Goal: Transaction & Acquisition: Obtain resource

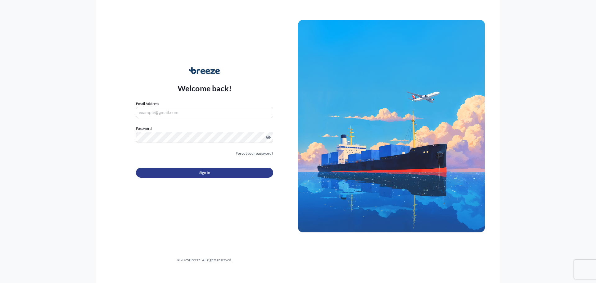
type input "[PERSON_NAME][EMAIL_ADDRESS][PERSON_NAME][DOMAIN_NAME]"
click at [204, 174] on span "Sign In" at bounding box center [204, 173] width 11 height 6
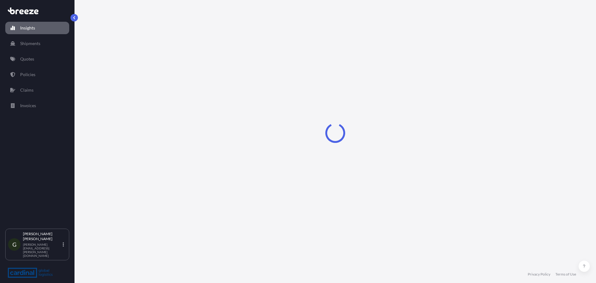
select select "2025"
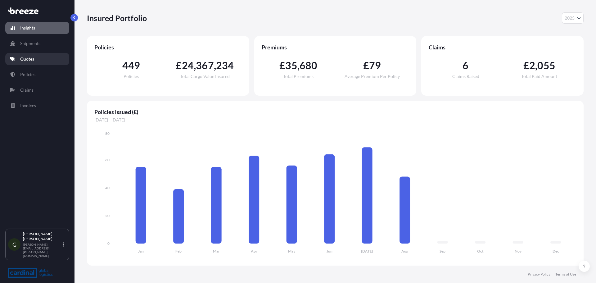
click at [35, 59] on link "Quotes" at bounding box center [37, 59] width 64 height 12
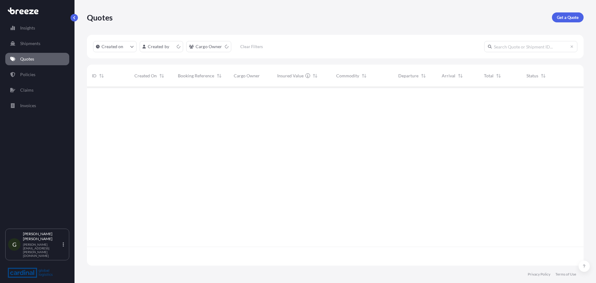
scroll to position [177, 492]
click at [565, 21] on link "Get a Quote" at bounding box center [568, 17] width 32 height 10
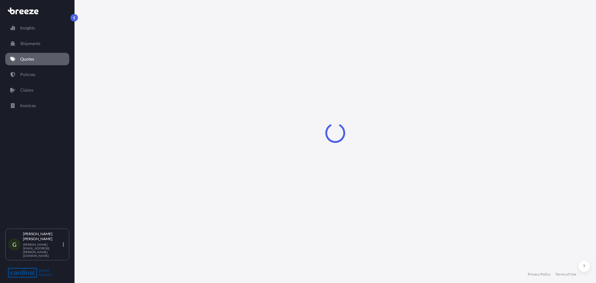
select select "Sea"
select select "1"
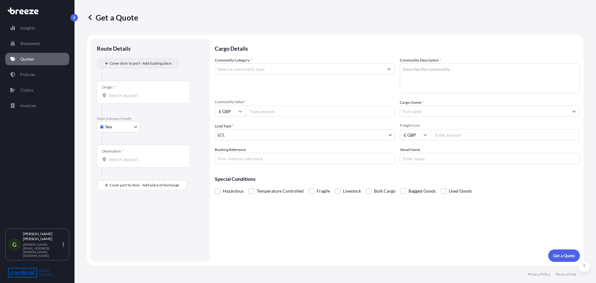
click at [151, 58] on div "Cover door to port - Add loading place" at bounding box center [138, 63] width 72 height 11
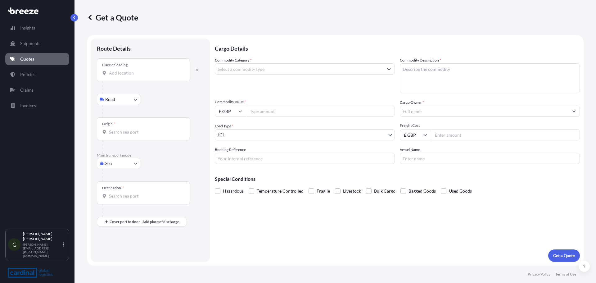
click at [137, 72] on input "Place of loading" at bounding box center [145, 73] width 73 height 6
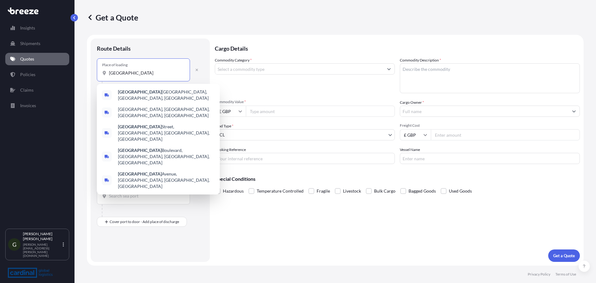
drag, startPoint x: 122, startPoint y: 73, endPoint x: -22, endPoint y: 65, distance: 143.7
click at [0, 65] on html "4 options available. 0 options available. 5 options available. 5 options availa…" at bounding box center [298, 141] width 596 height 283
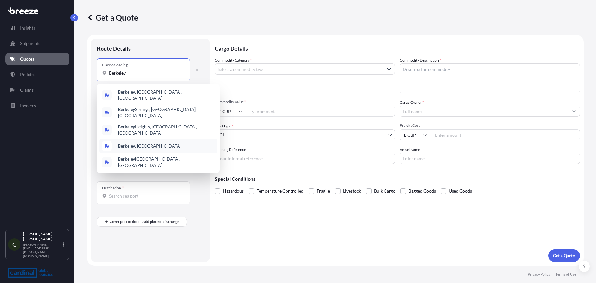
click at [173, 139] on div "[GEOGRAPHIC_DATA] , [GEOGRAPHIC_DATA]" at bounding box center [158, 146] width 118 height 15
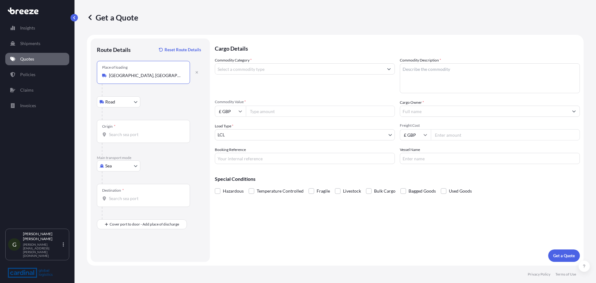
type input "[GEOGRAPHIC_DATA], [GEOGRAPHIC_DATA]"
click at [124, 139] on div "Origin *" at bounding box center [143, 131] width 93 height 23
click at [124, 138] on input "Origin *" at bounding box center [145, 134] width 73 height 6
type input "GBLGP - [GEOGRAPHIC_DATA], [GEOGRAPHIC_DATA]"
click at [126, 199] on input "Destination *" at bounding box center [145, 198] width 73 height 6
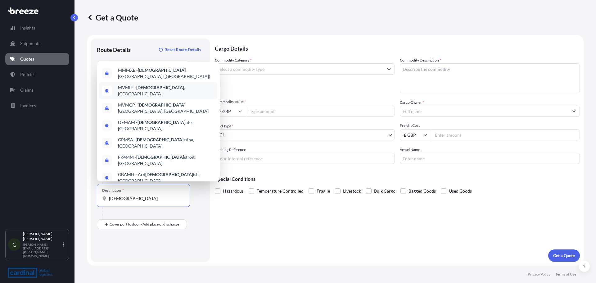
click at [159, 87] on span "MVMLE - [GEOGRAPHIC_DATA] , [GEOGRAPHIC_DATA]" at bounding box center [166, 90] width 97 height 12
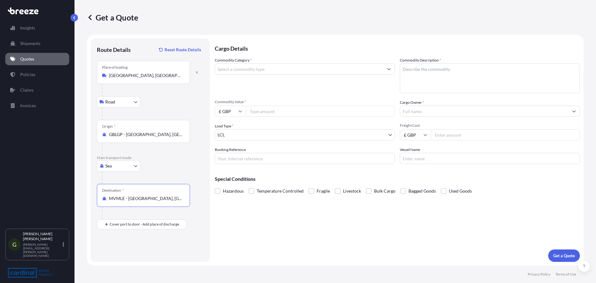
type input "MVMLE - [GEOGRAPHIC_DATA], [GEOGRAPHIC_DATA]"
click at [255, 71] on input "Commodity Category *" at bounding box center [299, 68] width 168 height 11
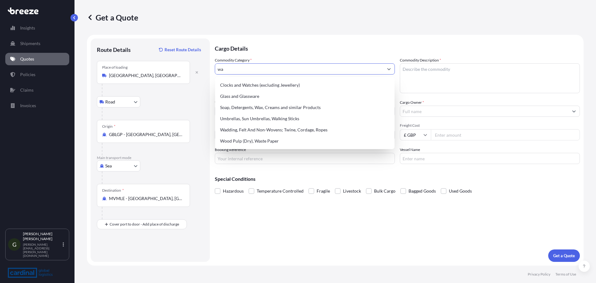
type input "w"
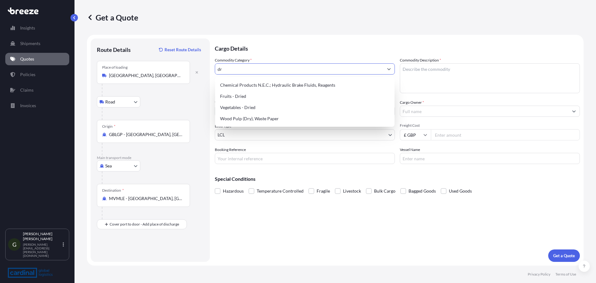
type input "d"
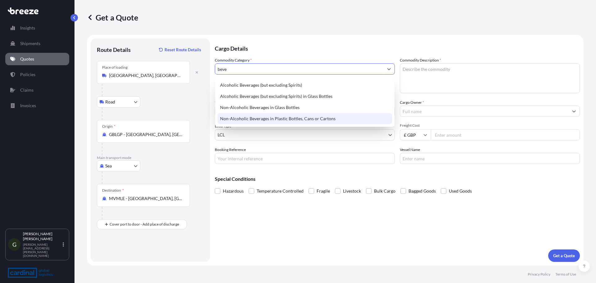
click at [278, 117] on div "Non-Alcoholic Beverages in Plastic Bottles, Cans or Cartons" at bounding box center [305, 118] width 175 height 11
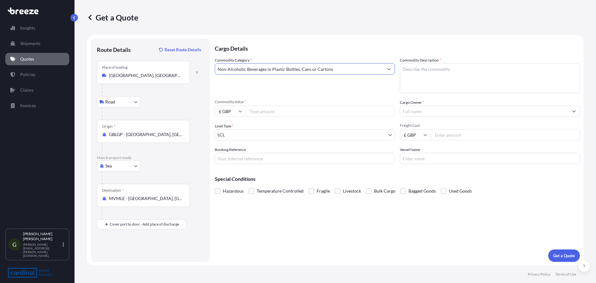
type input "Non-Alcoholic Beverages in Plastic Bottles, Cans or Cartons"
click at [440, 71] on textarea "Commodity Description *" at bounding box center [490, 78] width 180 height 30
click at [450, 68] on textarea "Commodity Description *" at bounding box center [490, 78] width 180 height 30
paste textarea "Soda and Tonic water"
type textarea "Soda and Tonic water"
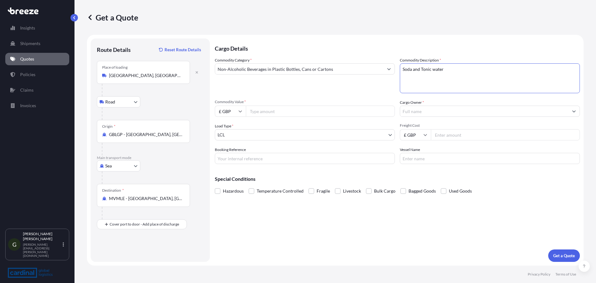
click at [265, 112] on input "Commodity Value *" at bounding box center [320, 111] width 149 height 11
type input "10640"
click at [242, 110] on icon at bounding box center [241, 111] width 4 height 4
click at [227, 127] on div "€ EUR" at bounding box center [230, 128] width 26 height 12
type input "€ EUR"
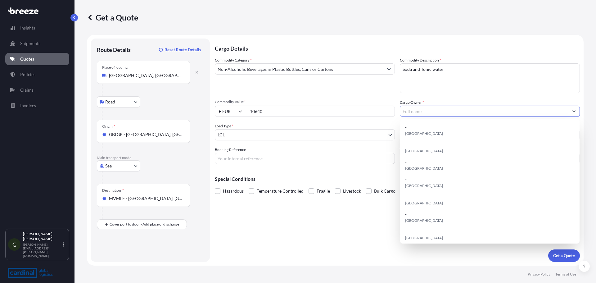
click at [413, 112] on input "Cargo Owner *" at bounding box center [484, 111] width 168 height 11
paste input "Downtons"
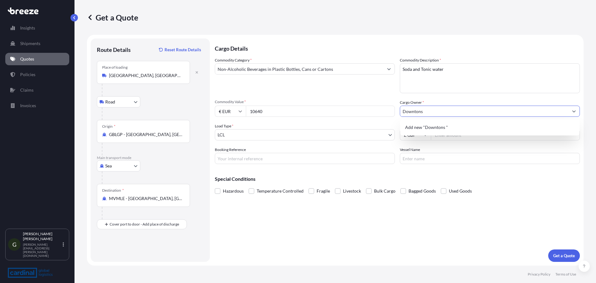
type input "Downtons"
click at [318, 135] on body "15 options available. 0 options available. 1 option available. Insights Shipmen…" at bounding box center [298, 141] width 596 height 283
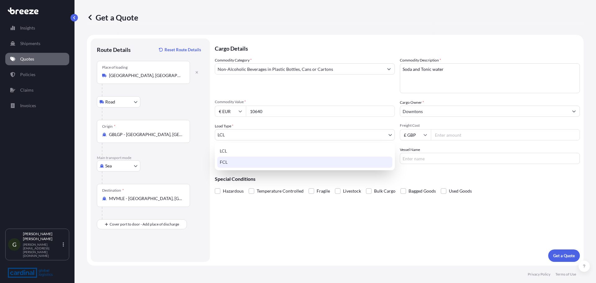
click at [260, 161] on div "FCL" at bounding box center [304, 162] width 175 height 11
select select "2"
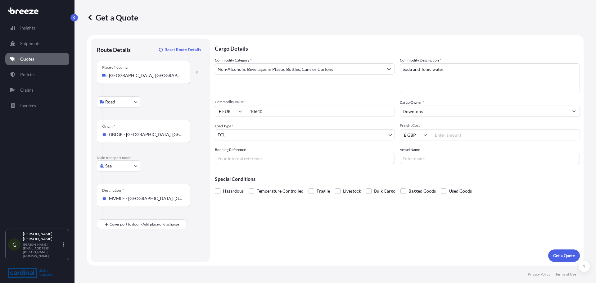
click at [449, 134] on input "Freight Cost" at bounding box center [505, 134] width 149 height 11
click at [419, 133] on input "£ GBP" at bounding box center [415, 134] width 31 height 11
click at [414, 181] on div "$ USD" at bounding box center [416, 178] width 26 height 12
type input "$ USD"
click at [445, 134] on input "Freight Cost" at bounding box center [505, 134] width 149 height 11
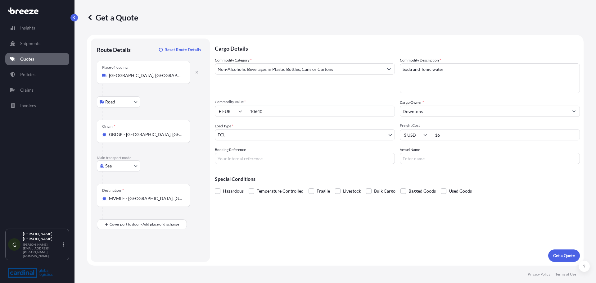
type input "1"
type input "2730"
click at [263, 159] on input "Booking Reference" at bounding box center [305, 158] width 180 height 11
type input "[DEMOGRAPHIC_DATA] Quote"
click at [431, 158] on input "Vessel Name" at bounding box center [490, 158] width 180 height 11
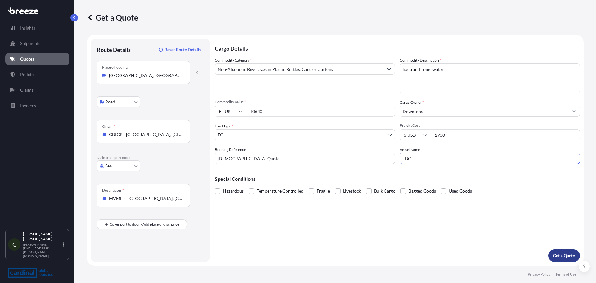
type input "TBC"
click at [564, 257] on p "Get a Quote" at bounding box center [565, 256] width 22 height 6
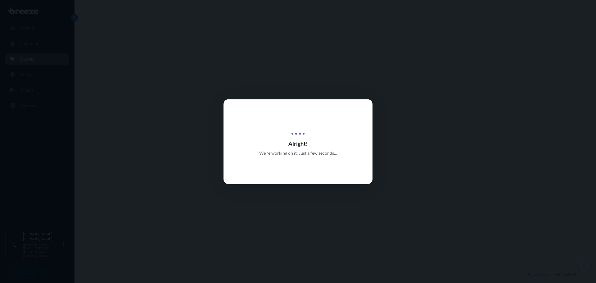
select select "Road"
select select "Sea"
select select "2"
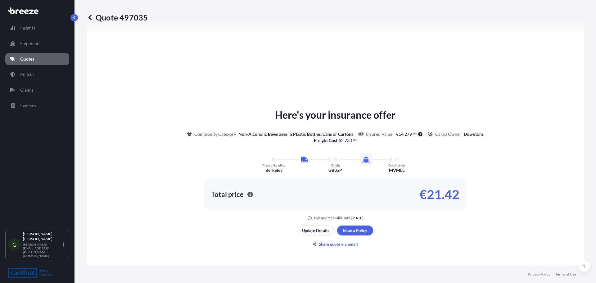
scroll to position [274, 0]
